Goal: Task Accomplishment & Management: Use online tool/utility

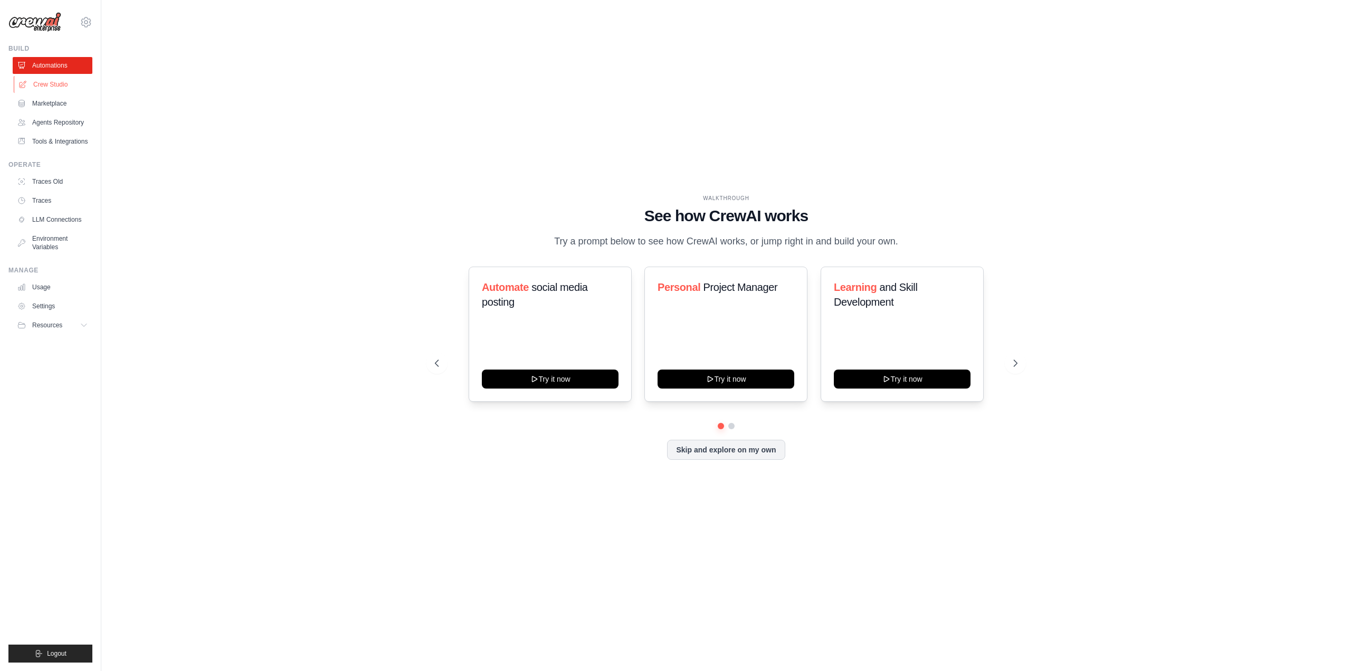
click at [65, 83] on link "Crew Studio" at bounding box center [54, 84] width 80 height 17
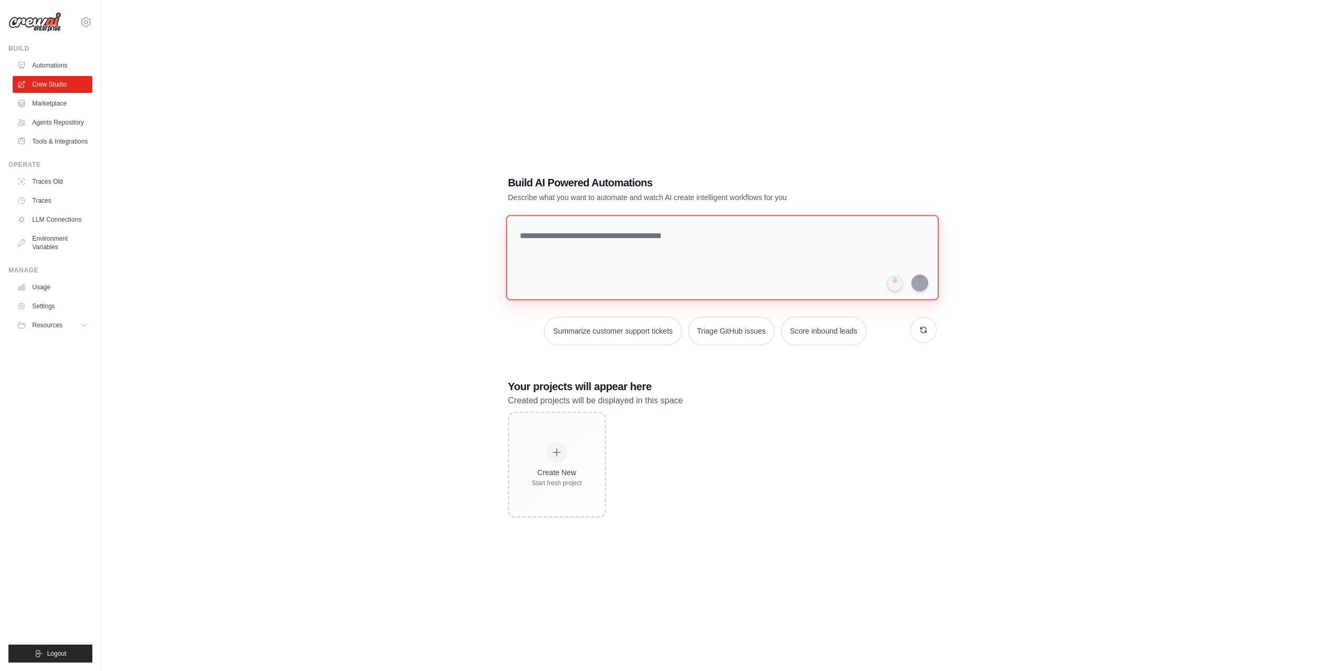
click at [536, 260] on textarea at bounding box center [721, 257] width 433 height 85
type textarea "*"
type textarea "**"
click at [448, 244] on div "Build AI Powered Automations Describe what you want to automate and watch AI cr…" at bounding box center [722, 346] width 1208 height 671
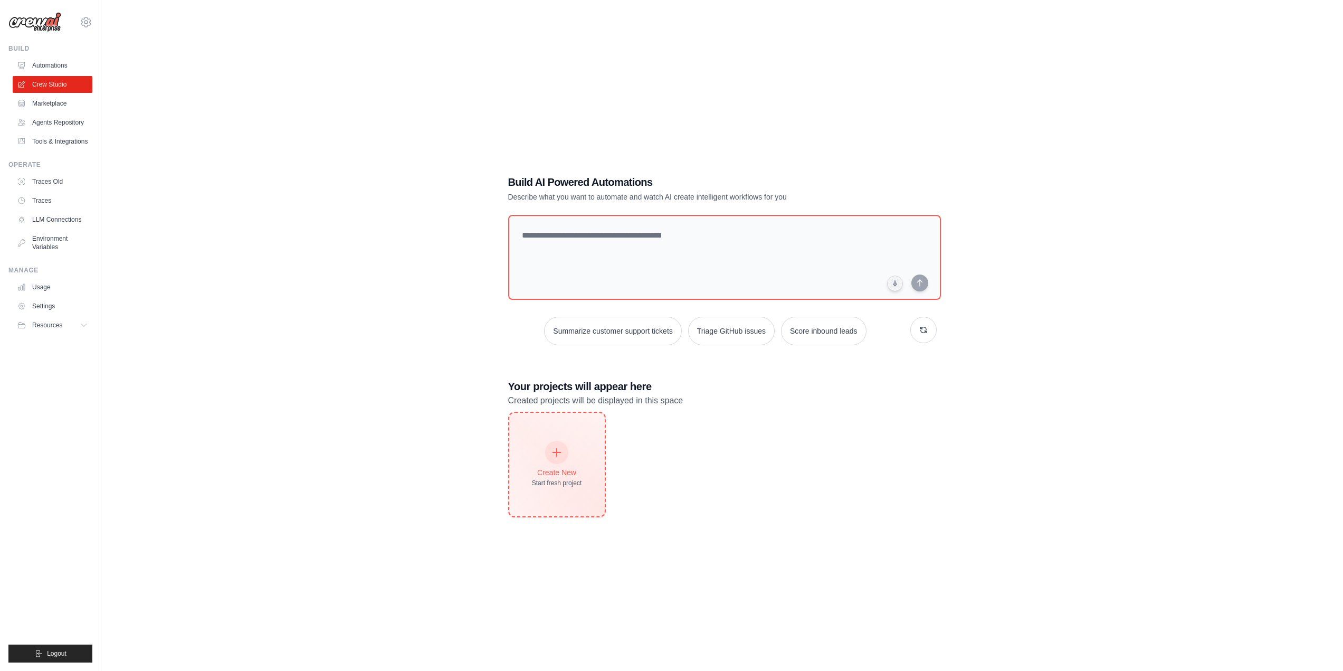
click at [580, 457] on div "Create New Start fresh project" at bounding box center [557, 464] width 50 height 45
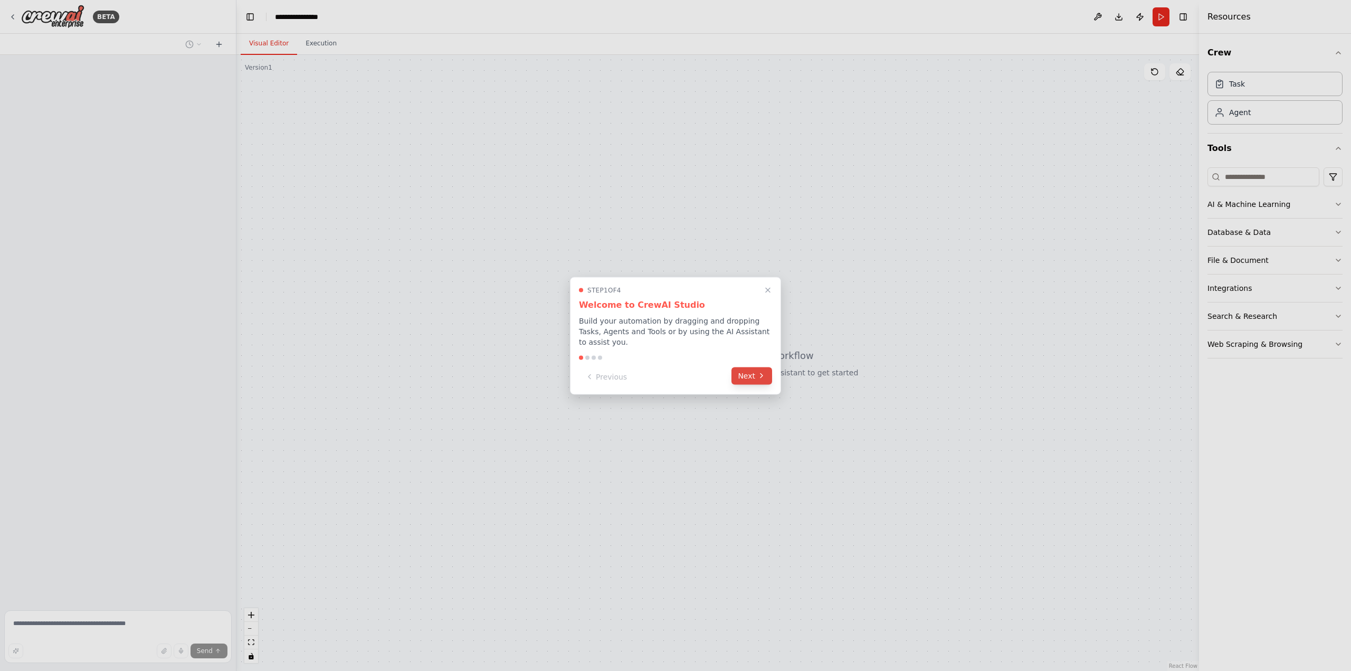
click at [744, 375] on button "Next" at bounding box center [751, 375] width 41 height 17
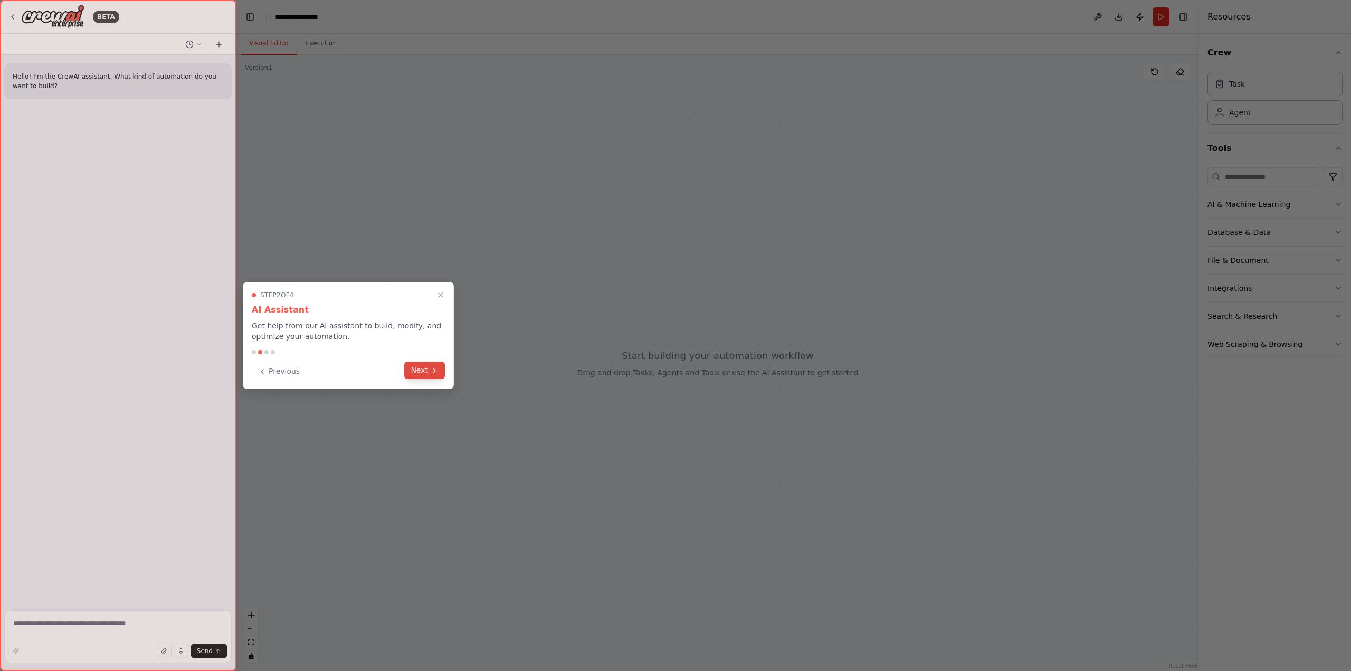
click at [439, 368] on button "Next" at bounding box center [424, 369] width 41 height 17
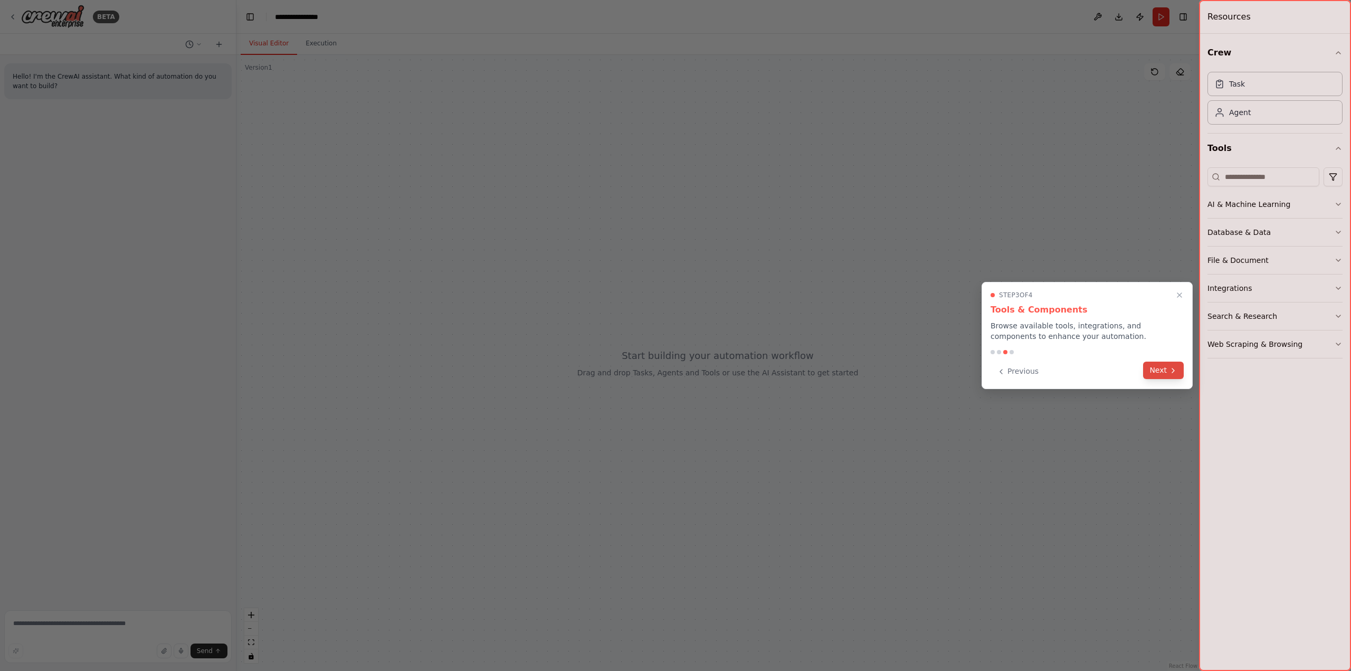
click at [1167, 371] on button "Next" at bounding box center [1163, 369] width 41 height 17
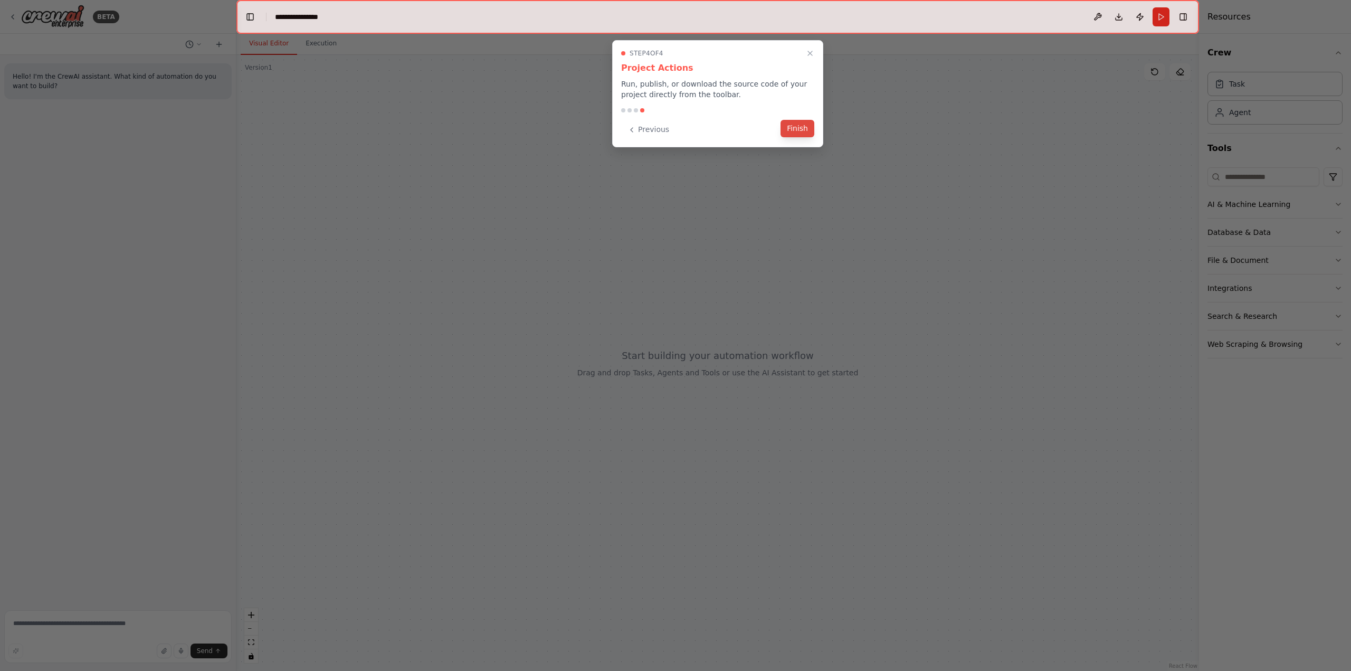
click at [797, 130] on button "Finish" at bounding box center [797, 128] width 34 height 17
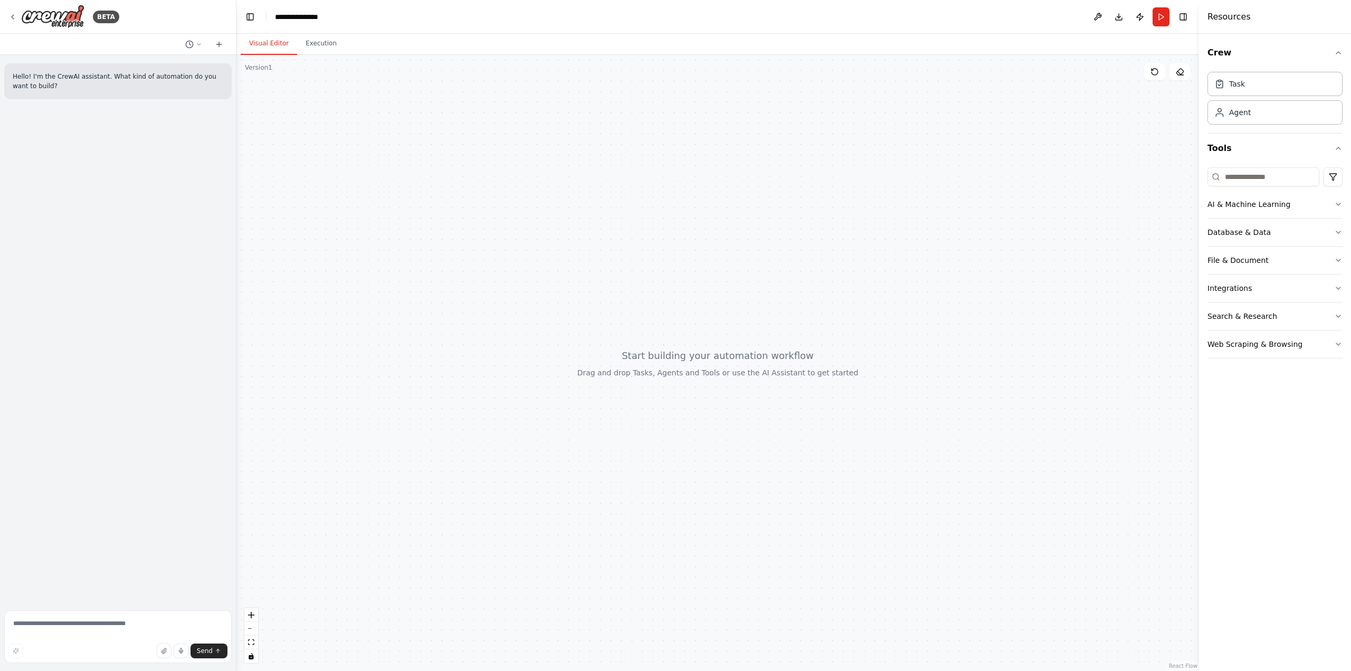
click at [152, 137] on div "Hello! I'm the CrewAI assistant. What kind of automation do you want to build?" at bounding box center [118, 330] width 236 height 551
click at [157, 85] on p "Hello! I'm the CrewAI assistant. What kind of automation do you want to build?" at bounding box center [118, 81] width 211 height 19
click at [1246, 116] on div "Agent" at bounding box center [1240, 112] width 22 height 11
click at [1236, 119] on div "Agent" at bounding box center [1274, 112] width 135 height 24
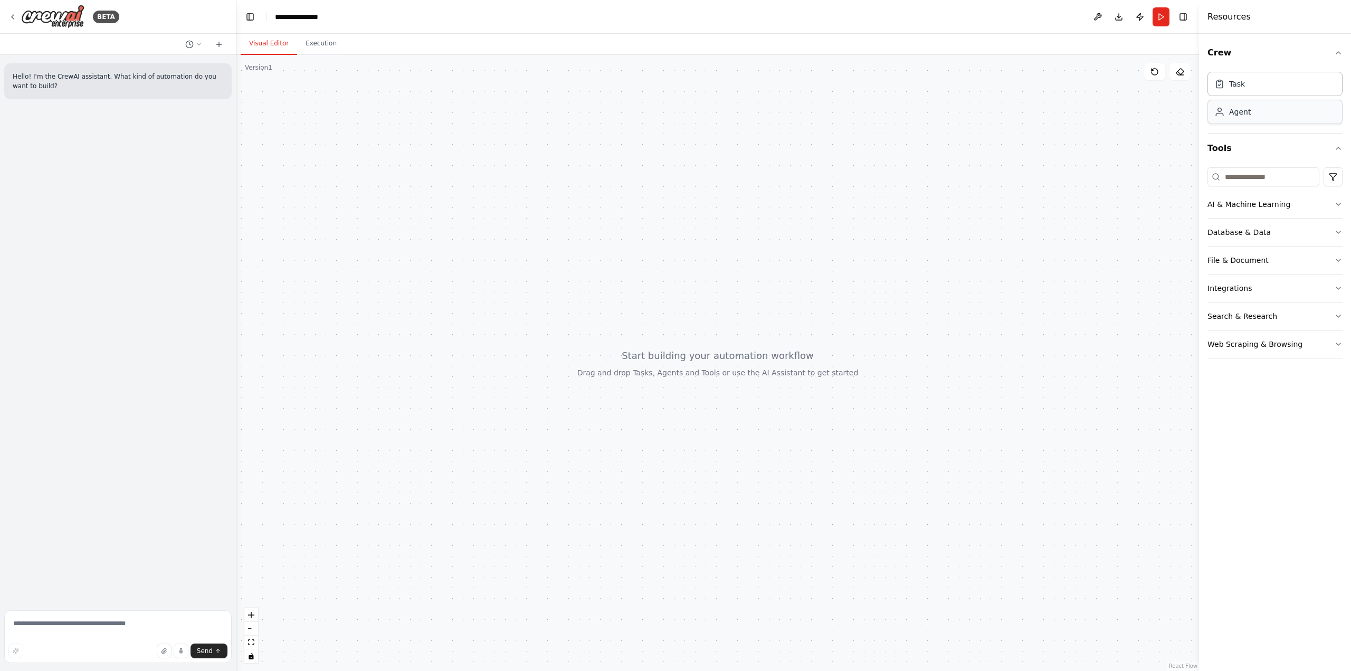
click at [1236, 119] on div "Agent" at bounding box center [1274, 112] width 135 height 24
click at [1260, 115] on div "Agent" at bounding box center [1274, 112] width 135 height 24
drag, startPoint x: 1257, startPoint y: 118, endPoint x: 1244, endPoint y: 111, distance: 14.4
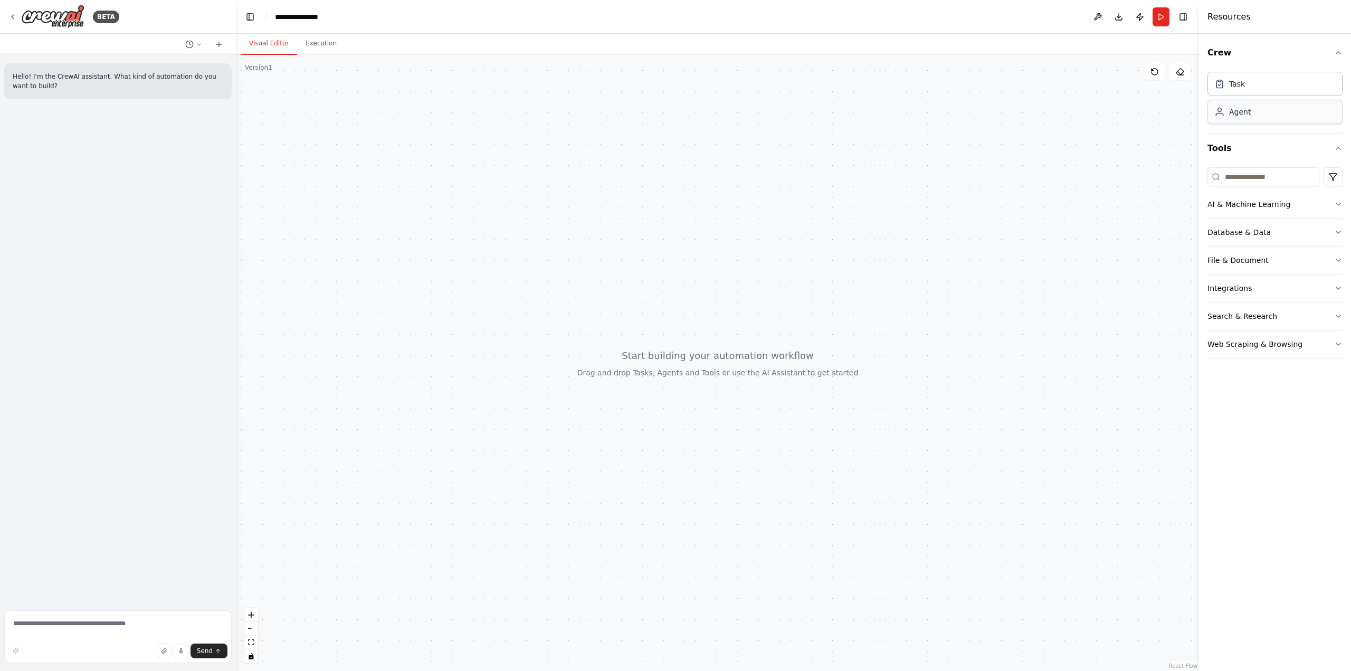
click at [1244, 111] on div "Agent" at bounding box center [1240, 112] width 22 height 11
click at [1344, 206] on div "Crew Task Agent Tools AI & Machine Learning Database & Data File & Document Int…" at bounding box center [1275, 352] width 152 height 637
click at [1342, 206] on icon "button" at bounding box center [1338, 204] width 8 height 8
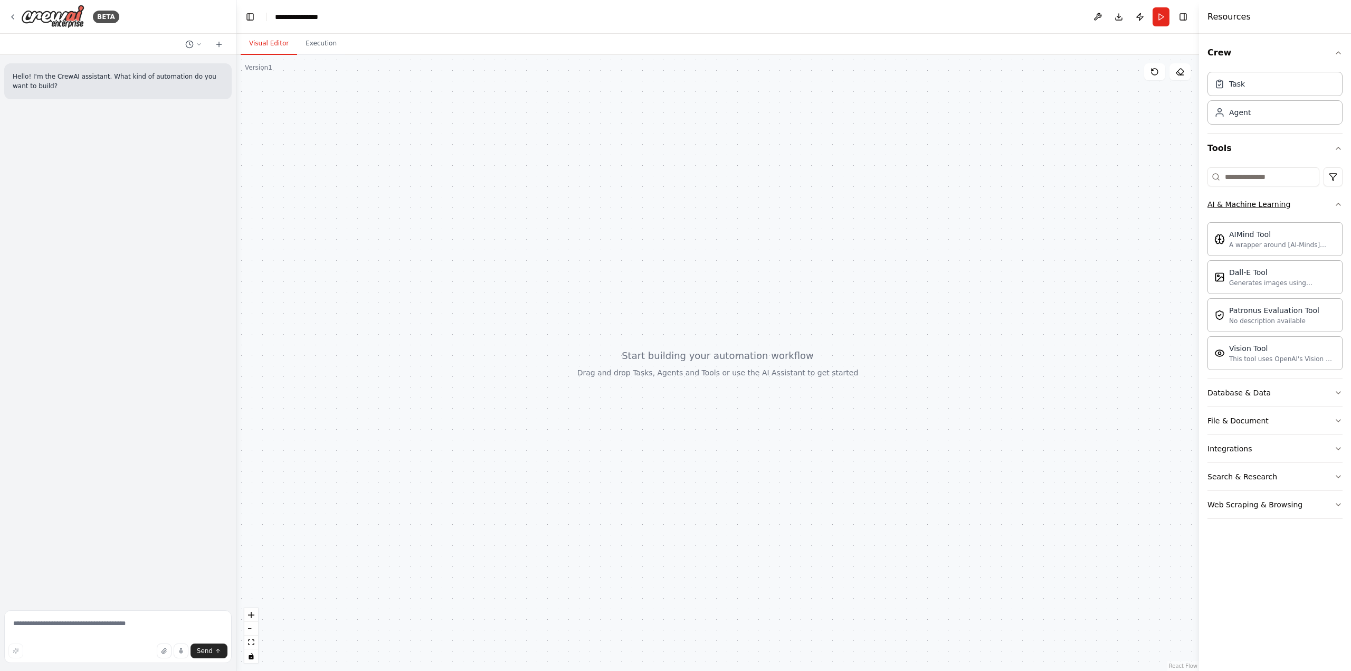
click at [1337, 208] on icon "button" at bounding box center [1338, 204] width 8 height 8
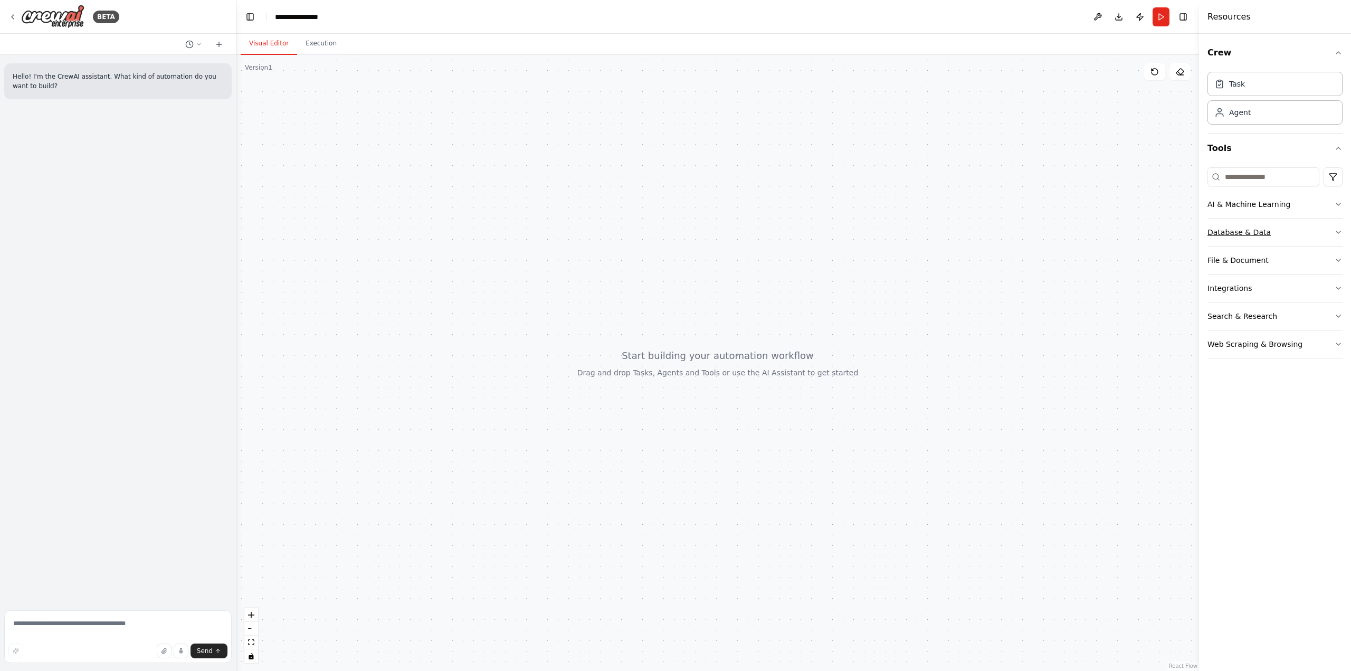
click at [1333, 235] on button "Database & Data" at bounding box center [1274, 231] width 135 height 27
click at [1332, 235] on button "Database & Data" at bounding box center [1274, 231] width 135 height 27
click at [294, 17] on div "**********" at bounding box center [301, 17] width 52 height 11
click at [254, 17] on button "Toggle Left Sidebar" at bounding box center [250, 16] width 15 height 15
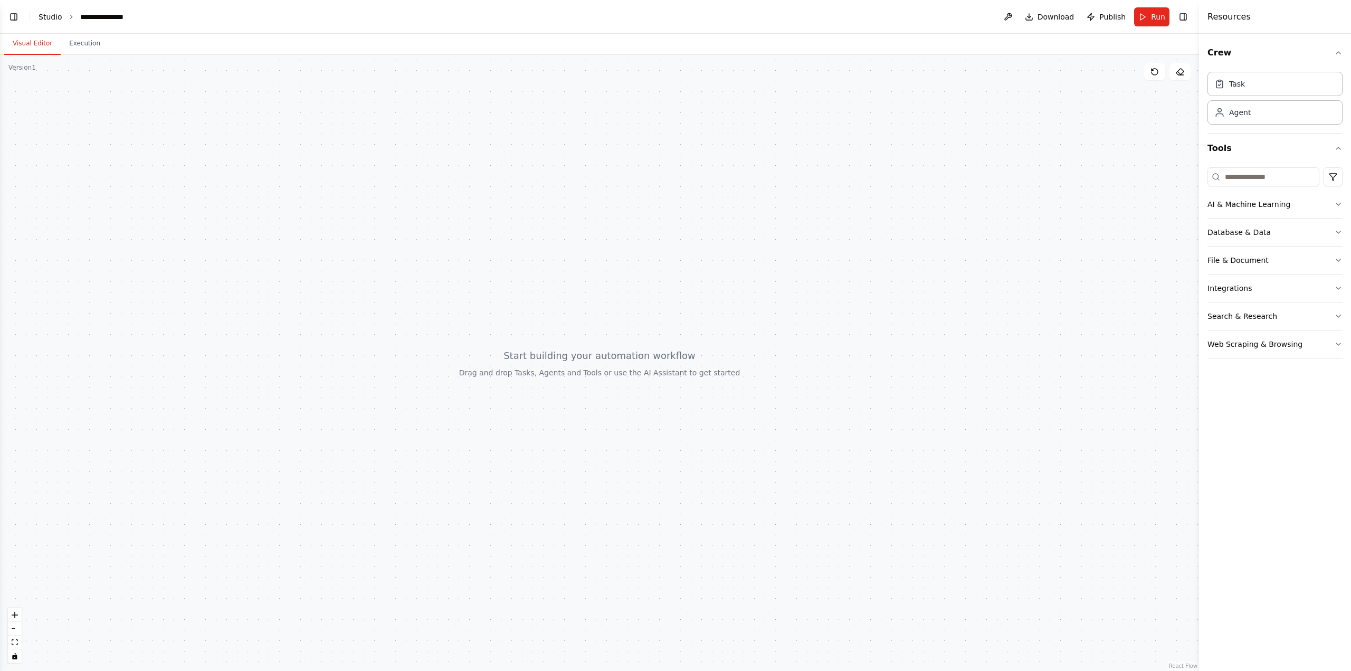
click at [42, 16] on link "Studio" at bounding box center [51, 17] width 24 height 8
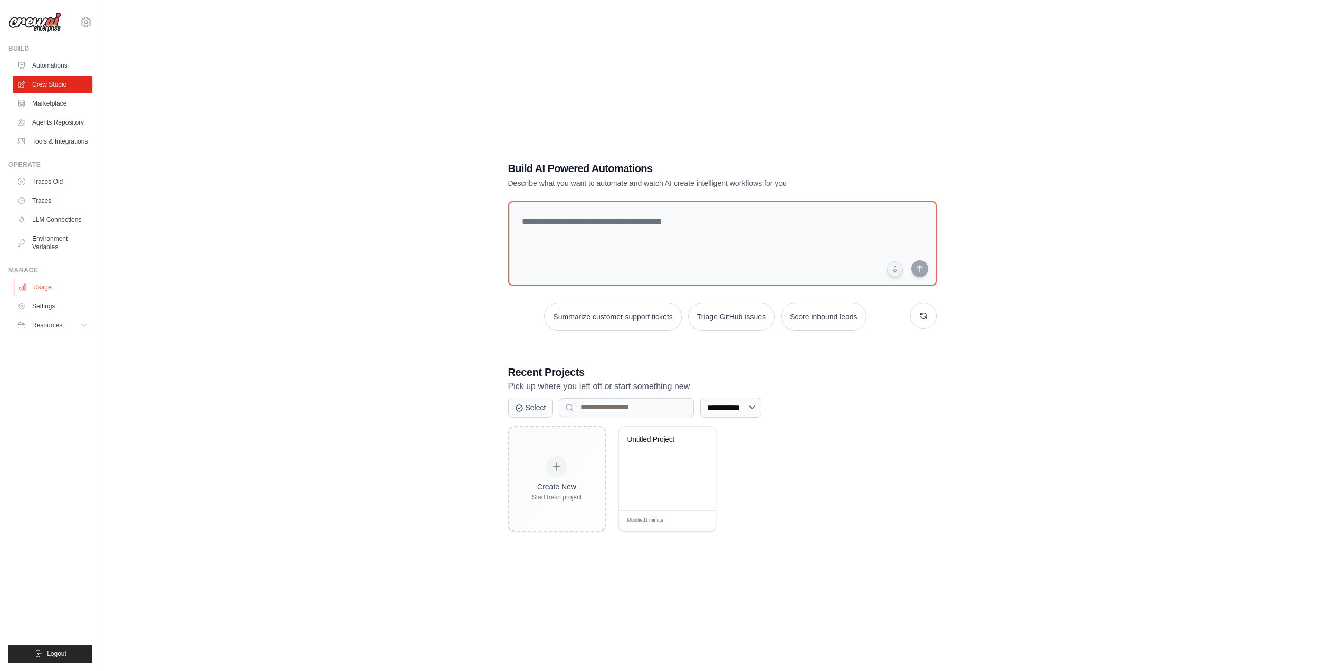
click at [49, 294] on link "Usage" at bounding box center [54, 287] width 80 height 17
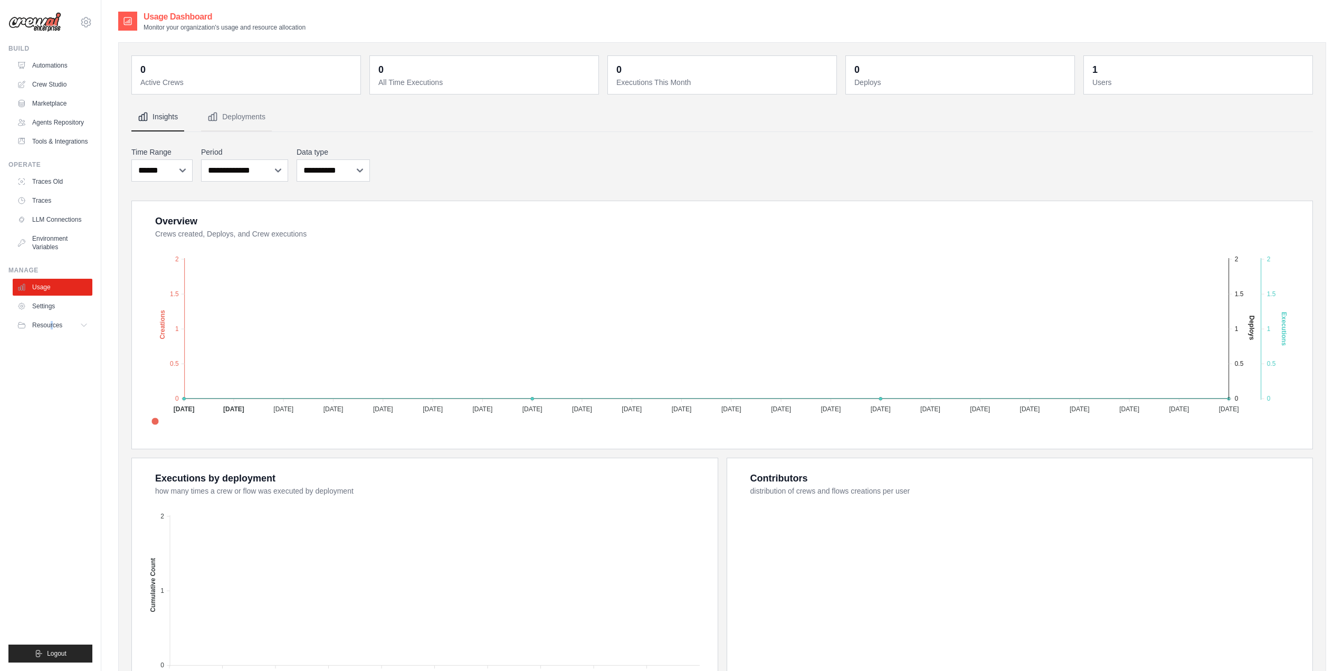
click at [53, 350] on ul "Build Automations Crew Studio Marketplace Agents Repository Resources Blog" at bounding box center [50, 353] width 84 height 618
click at [41, 361] on ul "Build Automations Crew Studio Marketplace Agents Repository Resources Blog" at bounding box center [50, 353] width 84 height 618
click at [50, 354] on ul "Build Automations Crew Studio Marketplace Agents Repository Resources Blog" at bounding box center [50, 353] width 84 height 618
